Goal: Transaction & Acquisition: Purchase product/service

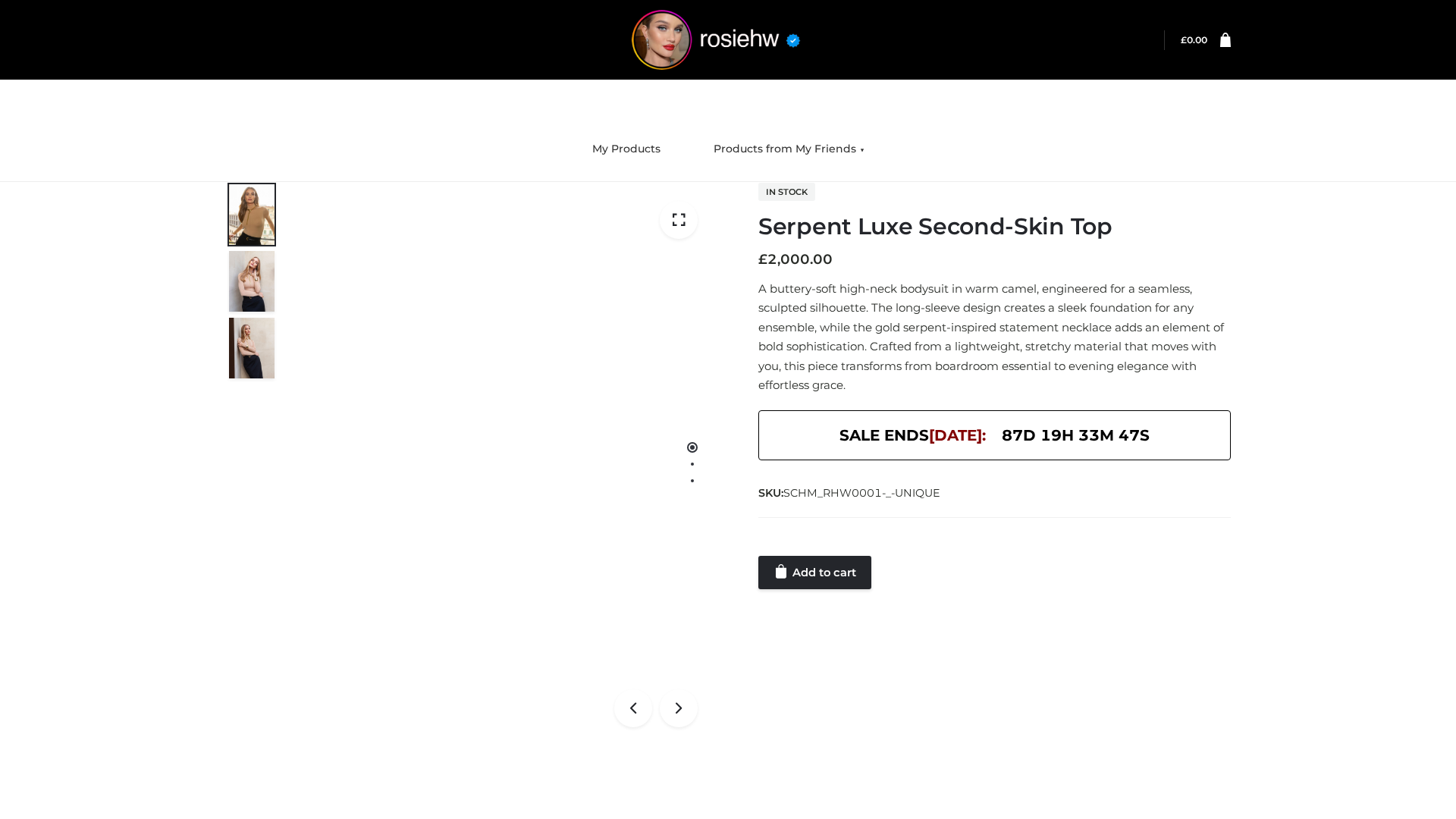
click at [816, 572] on link "Add to cart" at bounding box center [814, 572] width 113 height 34
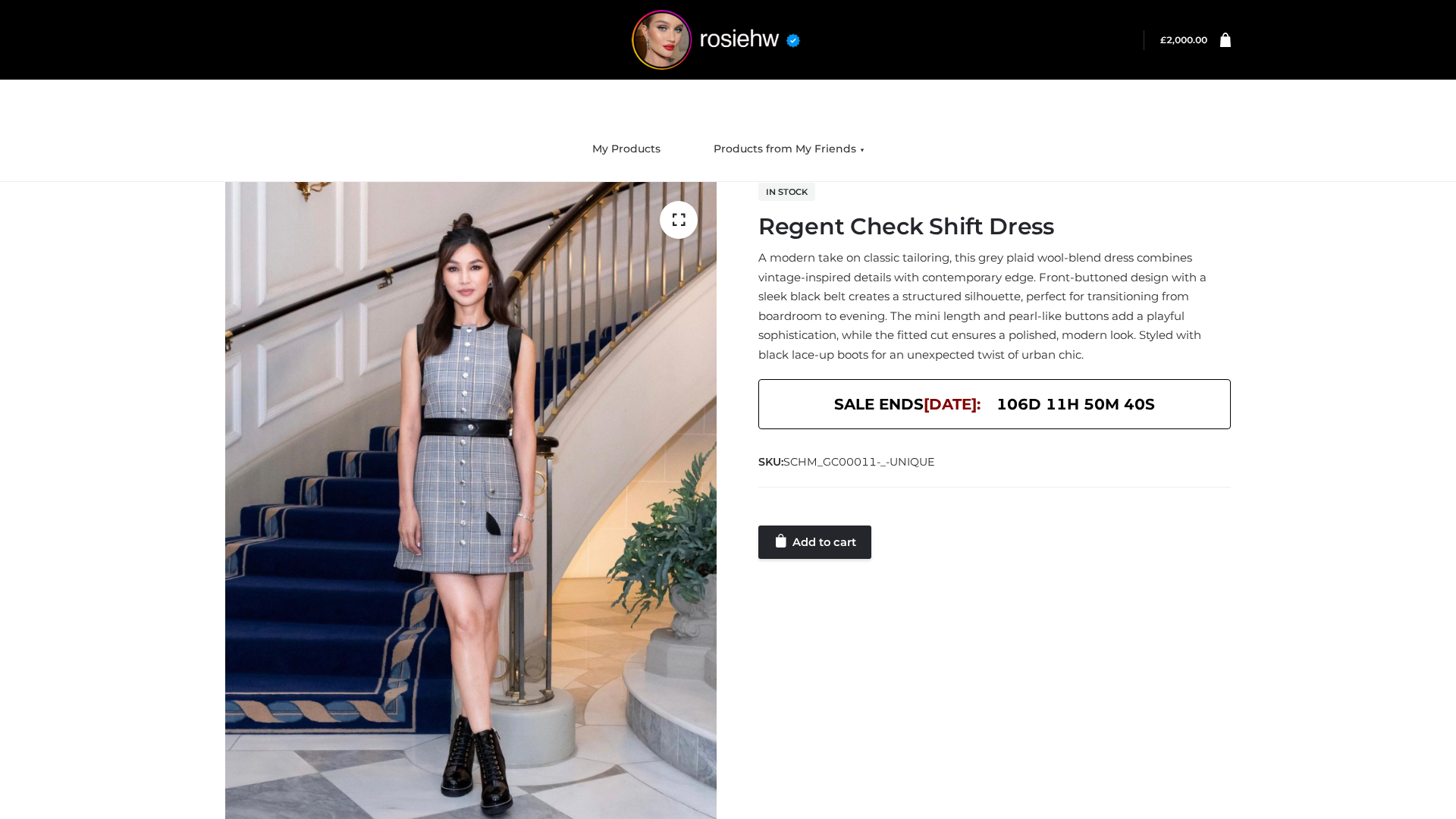
click at [816, 541] on link "Add to cart" at bounding box center [814, 542] width 113 height 34
